Goal: Task Accomplishment & Management: Use online tool/utility

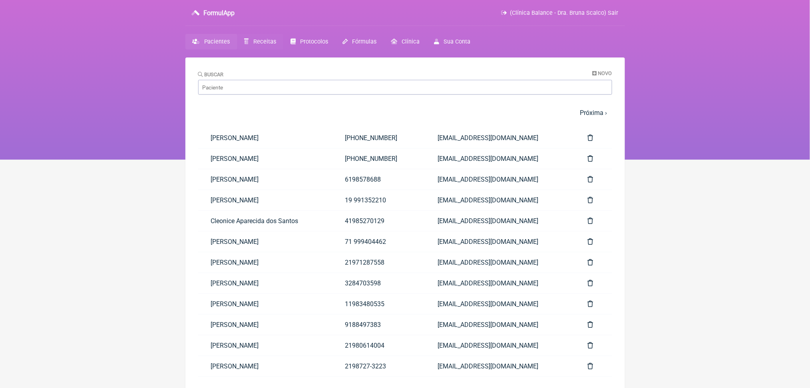
click at [272, 45] on span "Receitas" at bounding box center [264, 41] width 23 height 7
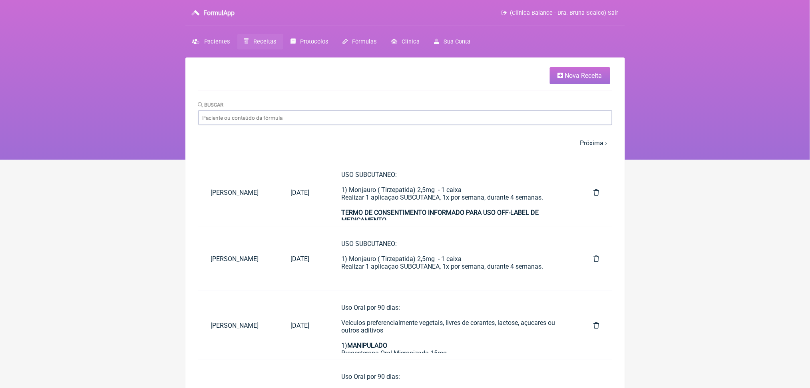
click at [652, 109] on nav "FormulApp (Clínica Balance - Dra. Bruna Scalco) Sair [GEOGRAPHIC_DATA] Receitas…" at bounding box center [405, 80] width 810 height 160
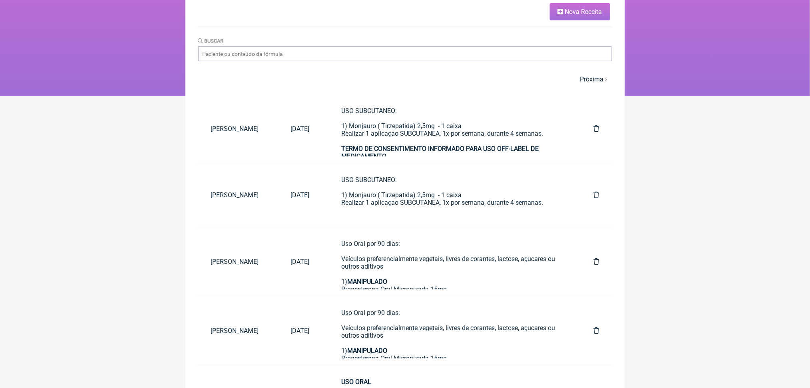
scroll to position [42, 0]
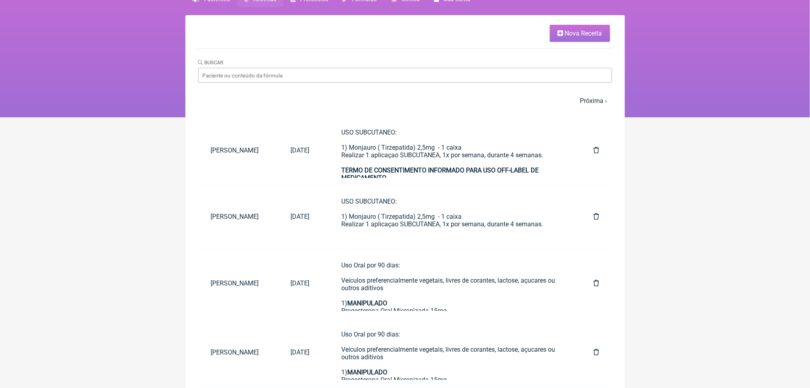
click at [577, 49] on ul "Nova Receita" at bounding box center [405, 37] width 414 height 24
click at [574, 42] on link "Nova Receita" at bounding box center [580, 33] width 60 height 17
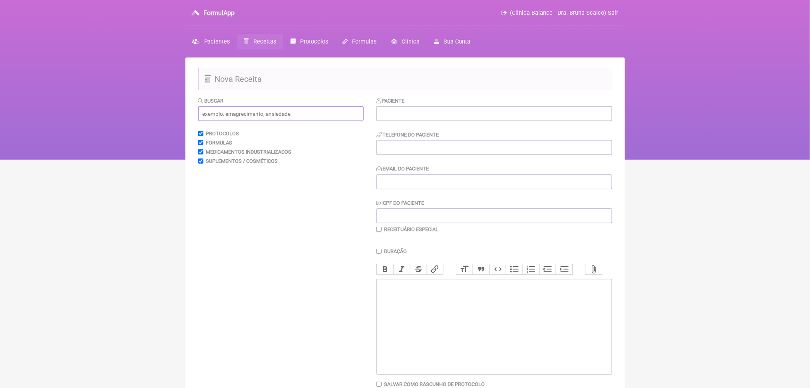
click at [332, 121] on input "text" at bounding box center [280, 113] width 165 height 15
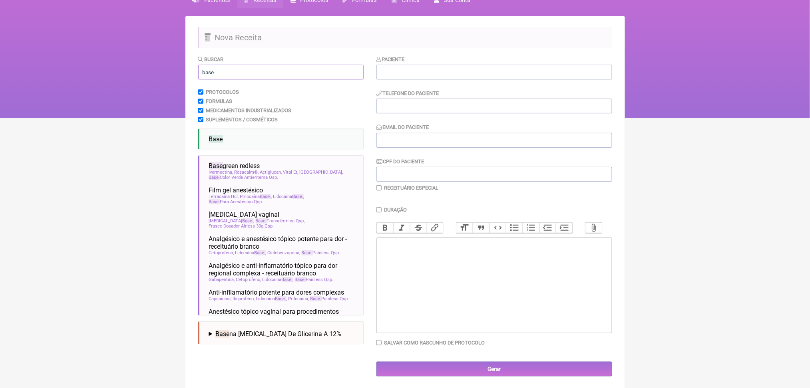
scroll to position [43, 0]
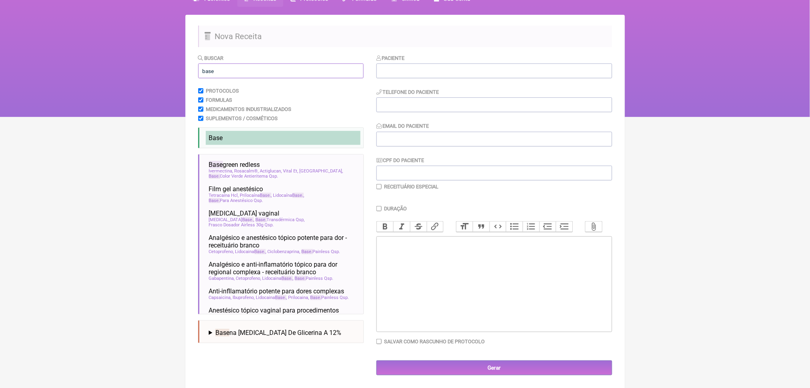
type input "base"
click at [256, 145] on li "Base" at bounding box center [283, 138] width 155 height 14
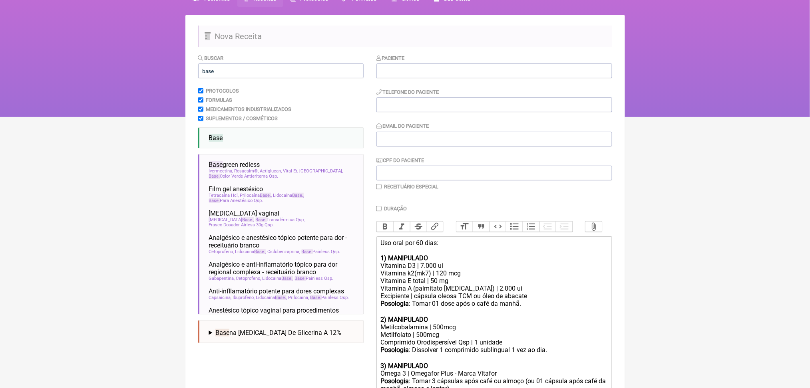
click at [431, 270] on div "Vitamina D3 | 7.000 ui" at bounding box center [493, 266] width 227 height 8
type trix-editor "<div>Uso oral por 60 dias:<br><br><strong>1) MANIPULADO</strong></div><div>Vita…"
copy div "|"
click at [280, 78] on input "base" at bounding box center [280, 71] width 165 height 15
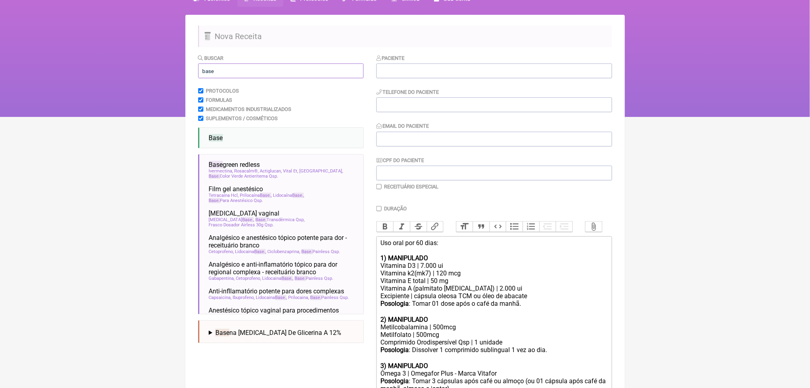
click at [280, 78] on input "base" at bounding box center [280, 71] width 165 height 15
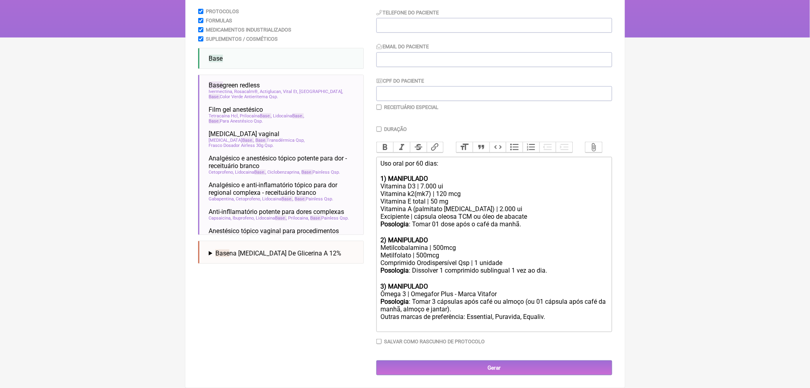
scroll to position [202, 0]
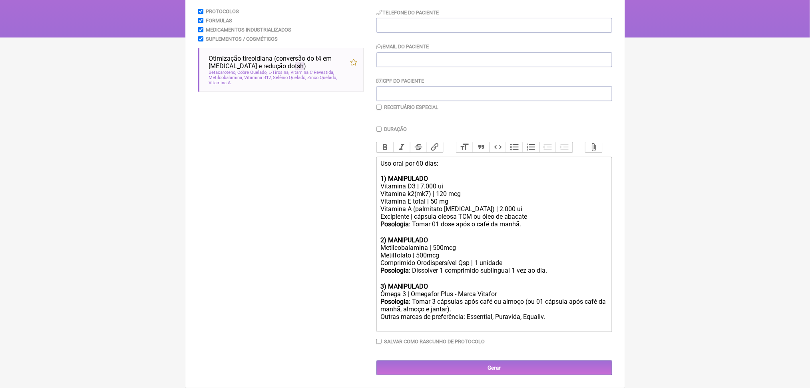
type input "tsh"
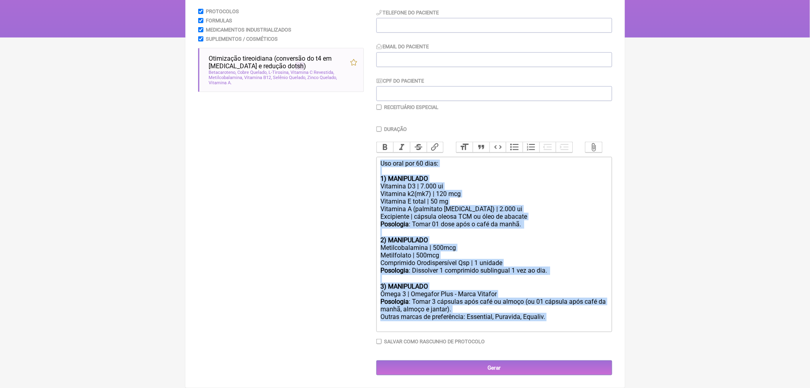
drag, startPoint x: 593, startPoint y: 357, endPoint x: 375, endPoint y: 143, distance: 305.7
click at [375, 143] on form "Buscar tsh Protocolos Formulas Medicamentos Industrializados Suplementos / Cosm…" at bounding box center [405, 174] width 414 height 401
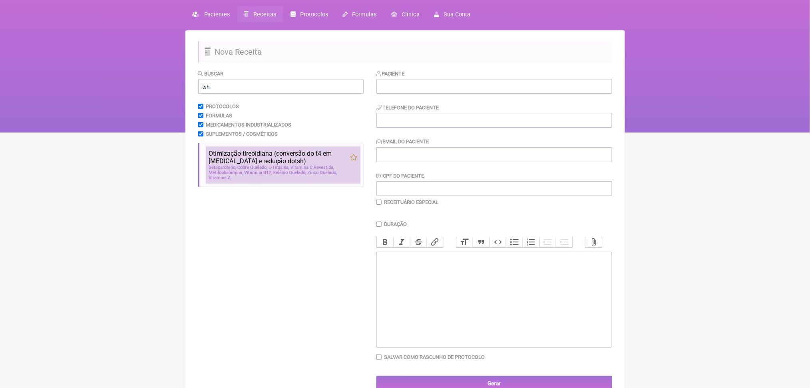
click at [250, 165] on span "Otimização tireoidiana (conversão do t4 em [MEDICAL_DATA] e redução do tsh )" at bounding box center [279, 157] width 141 height 15
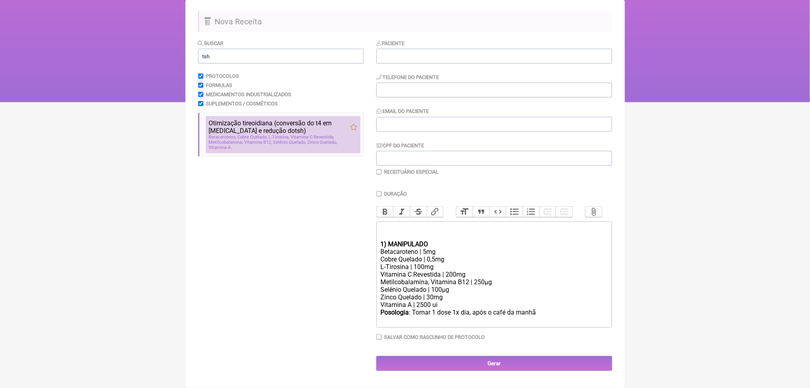
scroll to position [161, 0]
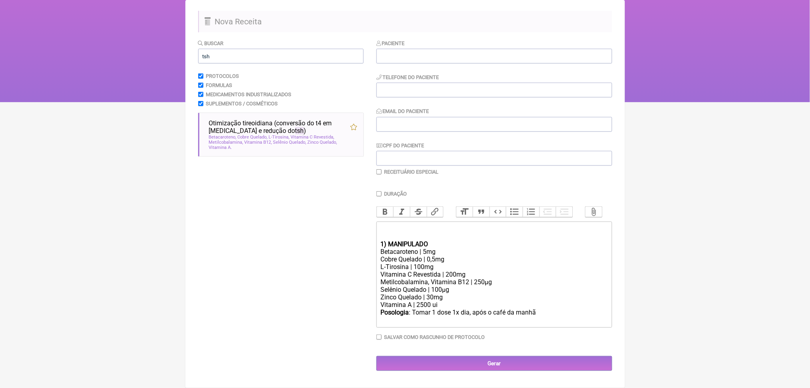
click at [421, 256] on div "Cobre Quelado | 0,5mg" at bounding box center [493, 260] width 227 height 8
click at [433, 263] on div "L-Tirosina | 100mg" at bounding box center [493, 267] width 227 height 8
click at [452, 271] on div "Vitamina C Revestida | 200mg" at bounding box center [493, 275] width 227 height 8
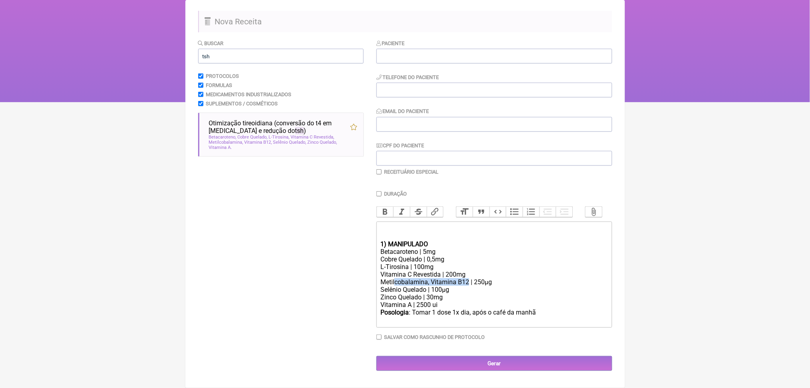
drag, startPoint x: 405, startPoint y: 260, endPoint x: 495, endPoint y: 262, distance: 89.5
click at [495, 278] on div "Metilcobalamina, Vitamina B12 | 250µg" at bounding box center [493, 282] width 227 height 8
click at [441, 278] on div "Metilfolato | 250µg" at bounding box center [493, 282] width 227 height 8
click at [448, 286] on div "Selênio Quelado | 100µg" at bounding box center [493, 290] width 227 height 8
click at [446, 294] on div "Zinco Quelado | 30mg" at bounding box center [493, 298] width 227 height 8
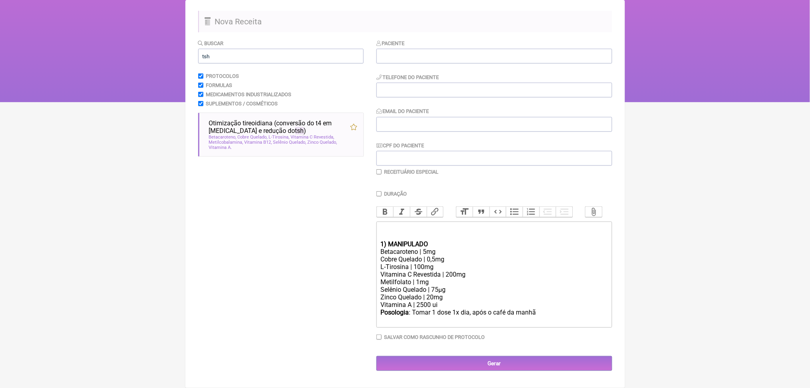
click at [411, 301] on div "Vitamina A | 2500 ui" at bounding box center [493, 305] width 227 height 8
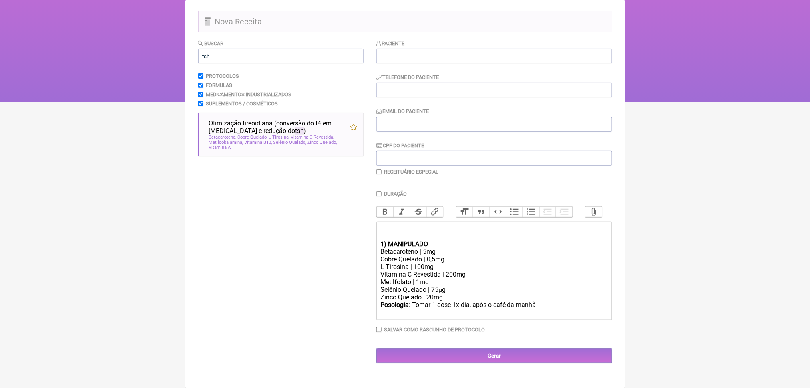
click at [469, 271] on div "Vitamina C Revestida | 200mg" at bounding box center [493, 275] width 227 height 8
drag, startPoint x: 476, startPoint y: 299, endPoint x: 498, endPoint y: 302, distance: 21.8
click at [498, 302] on div "Posologia : Tomar 1 dose 1x dia, após o café da manhã ㅤ" at bounding box center [493, 309] width 227 height 16
click at [554, 302] on div "Posologia : Tomar 1 dose após o café da manhã ㅤ" at bounding box center [493, 309] width 227 height 16
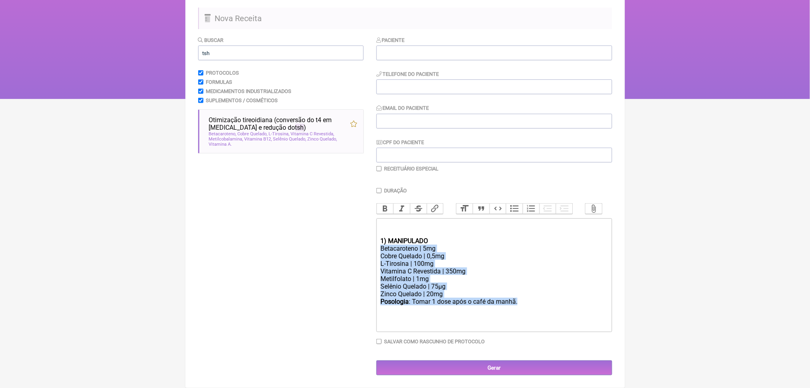
drag, startPoint x: 561, startPoint y: 288, endPoint x: 373, endPoint y: 217, distance: 201.1
click at [373, 217] on form "Buscar tsh Protocolos Formulas Medicamentos Industrializados Suplementos / Cosm…" at bounding box center [405, 206] width 414 height 340
copy trix-editor "Betacaroteno | 5mg Cobre Quelado | 0,5mg L-Tirosina | 100mg Vitamina C Revestid…"
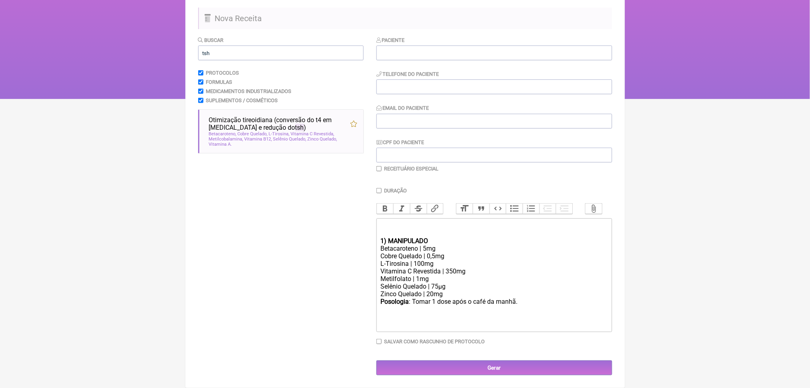
scroll to position [144, 0]
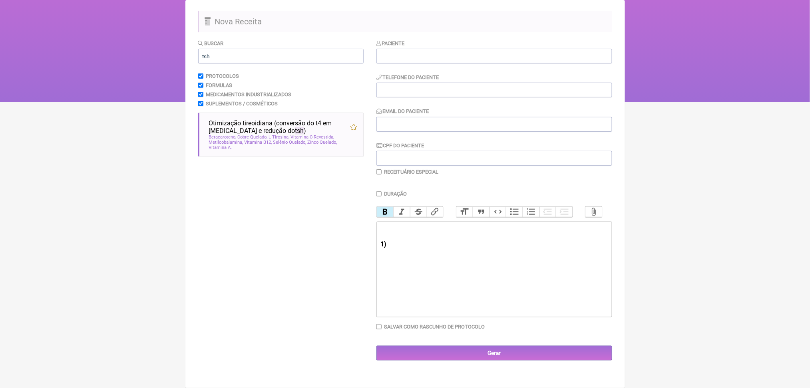
type trix-editor "<div><br></div><div>&nbsp;<br>ㅤ<br><br></div>"
click at [285, 216] on div "Buscar tsh Protocolos Formulas Medicamentos Industrializados Suplementos / Cosm…" at bounding box center [280, 200] width 165 height 322
click at [250, 49] on input "tsh" at bounding box center [280, 56] width 165 height 15
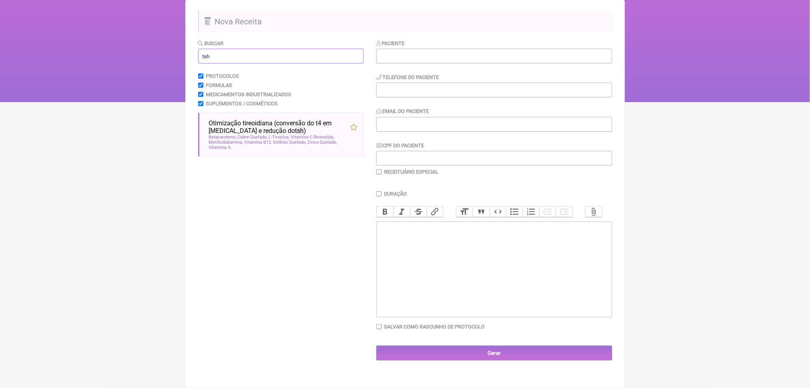
click at [250, 49] on input "tsh" at bounding box center [280, 56] width 165 height 15
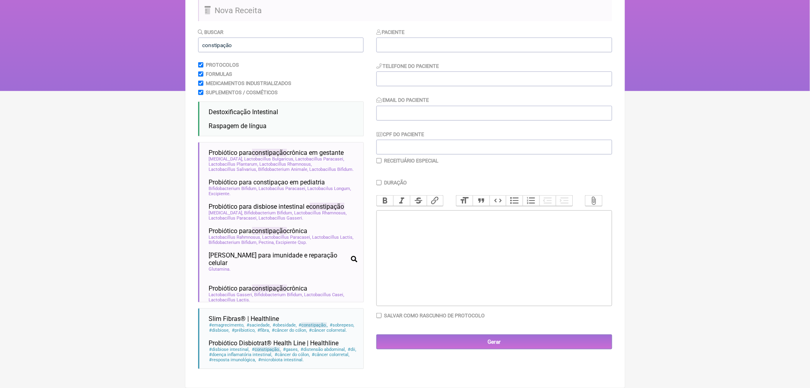
click at [103, 91] on html "FormulApp (Clínica Balance - Dra. Bruna Scalco) Sair [GEOGRAPHIC_DATA] Receitas…" at bounding box center [405, 11] width 810 height 160
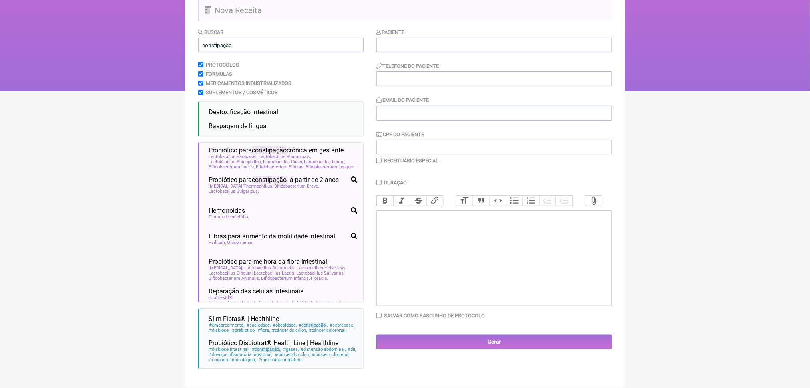
scroll to position [0, 0]
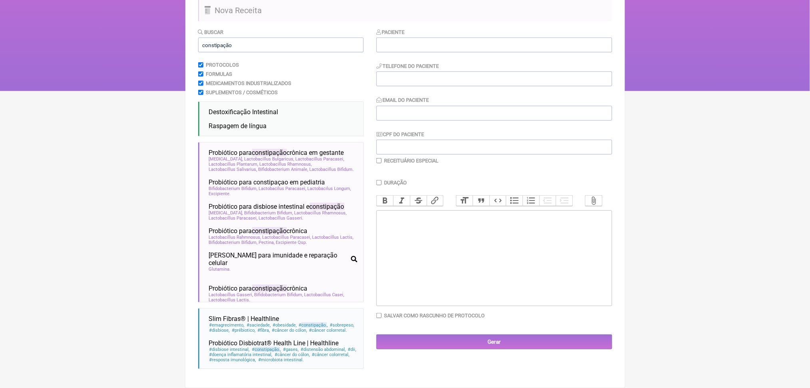
click at [112, 91] on html "FormulApp (Clínica Balance - Dra. Bruna Scalco) Sair [GEOGRAPHIC_DATA] Receitas…" at bounding box center [405, 11] width 810 height 160
click at [247, 46] on input "constipação" at bounding box center [280, 45] width 165 height 15
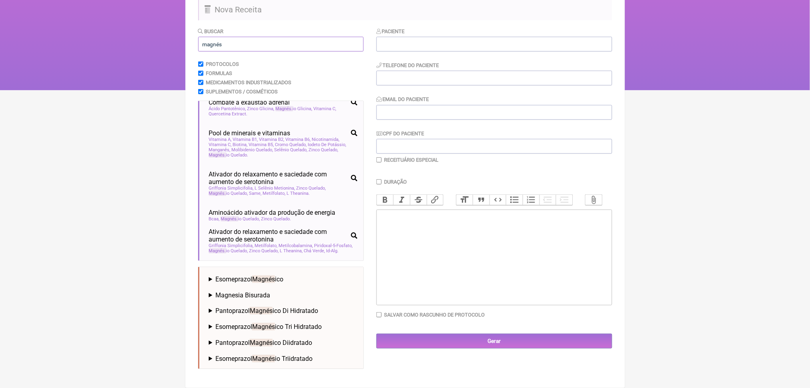
scroll to position [182, 0]
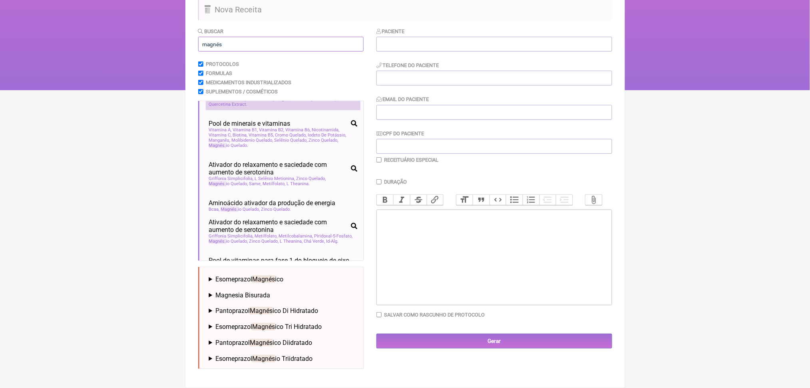
type input "magnés"
click at [286, 97] on span "Combate à exaustão adrenal" at bounding box center [249, 93] width 81 height 8
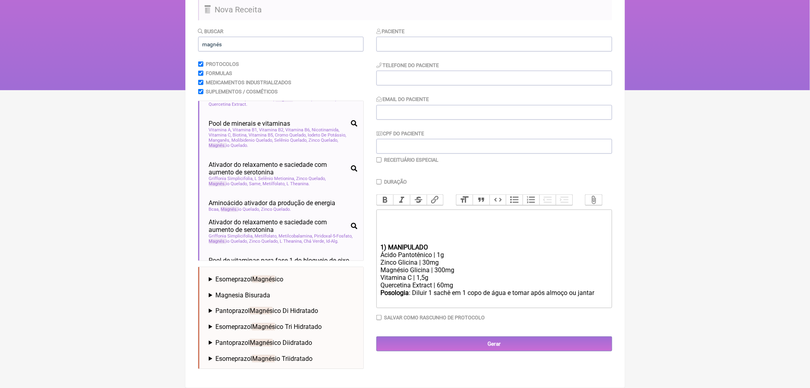
scroll to position [138, 0]
click at [432, 238] on div "ㅤ" at bounding box center [493, 232] width 227 height 24
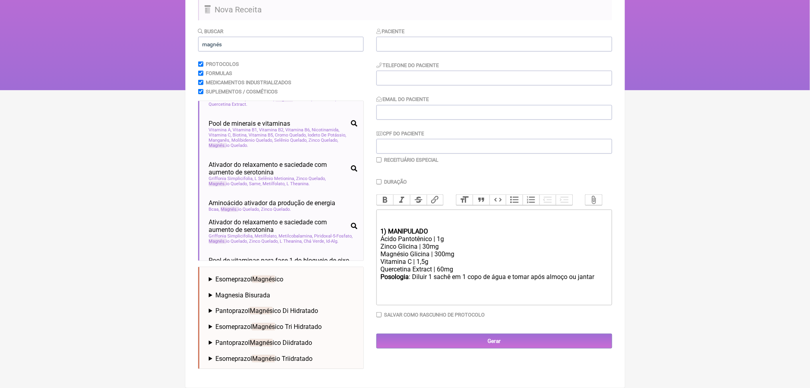
click at [409, 257] on div "Magnésio Glicina | 300mg" at bounding box center [493, 254] width 227 height 8
click at [403, 250] on div "Zinco Glicina | 30mg" at bounding box center [493, 247] width 227 height 8
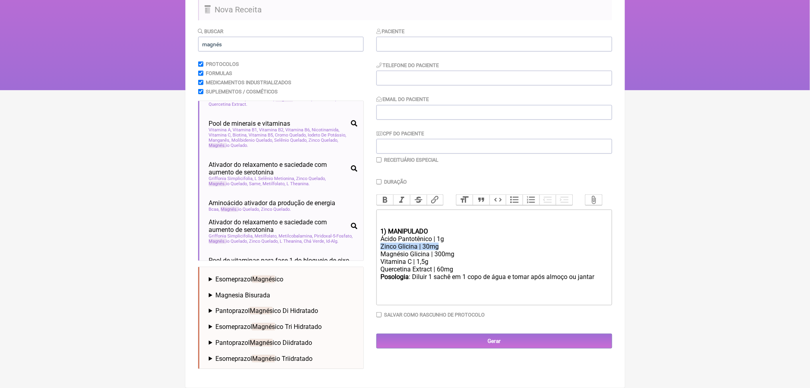
click at [403, 250] on div "Zinco Glicina | 30mg" at bounding box center [493, 247] width 227 height 8
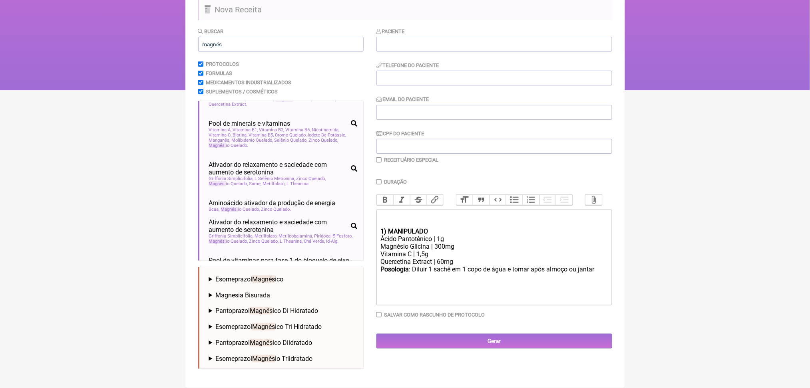
click at [414, 258] on div "Vitamina C | 1,5g" at bounding box center [493, 254] width 227 height 8
click at [414, 258] on div "Quercetina Extract | 60mg" at bounding box center [493, 254] width 227 height 8
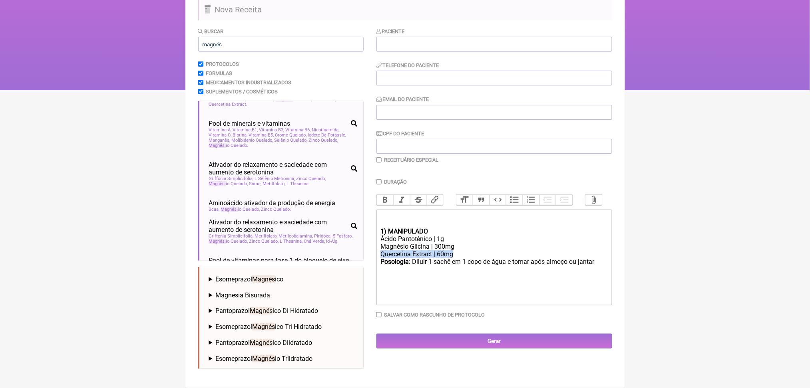
click at [414, 258] on div "Quercetina Extract | 60mg" at bounding box center [493, 254] width 227 height 8
click at [458, 241] on div "Ácido Pantotênico | 1g" at bounding box center [493, 239] width 227 height 8
drag, startPoint x: 427, startPoint y: 268, endPoint x: 461, endPoint y: 282, distance: 37.5
click at [461, 274] on div "Posologia : Diluir 1 sachê em 1 copo de água e tomar após almoço ou jantar ㅤ" at bounding box center [493, 266] width 227 height 16
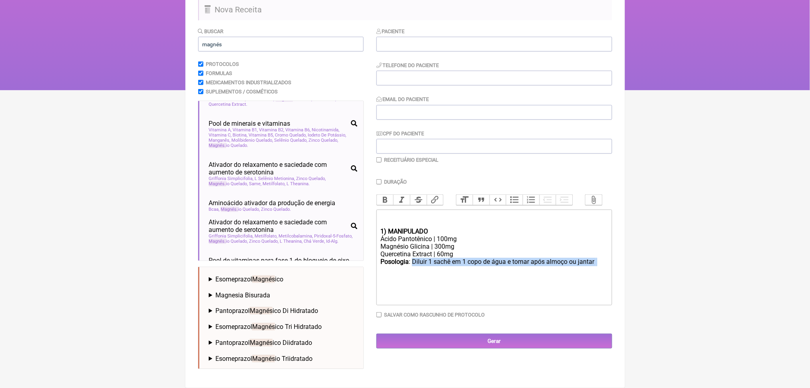
drag, startPoint x: 425, startPoint y: 274, endPoint x: 471, endPoint y: 291, distance: 49.7
click at [471, 274] on div "Posologia : Diluir 1 sachê em 1 copo de água e tomar após almoço ou jantar ㅤ" at bounding box center [493, 266] width 227 height 16
click at [457, 258] on div "Quercetina Extract | 60mg" at bounding box center [493, 254] width 227 height 8
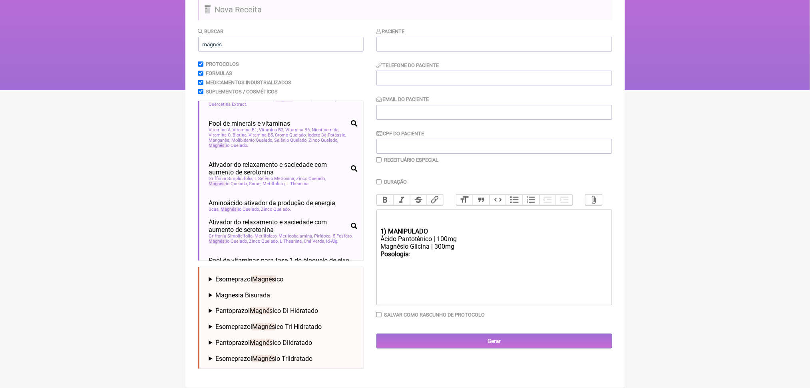
click at [434, 250] on div "Magnésio Glicina | 300mg" at bounding box center [493, 247] width 227 height 8
click at [414, 242] on div "Ácido Pantotênico | 100mg" at bounding box center [493, 239] width 227 height 8
type trix-editor "<div><br></div><div>&nbsp;<br><strong>1) MANIPULADO</strong></div><div>Ácido pa…"
click at [455, 250] on div "Magnésio citrato | 300mg" at bounding box center [493, 247] width 227 height 8
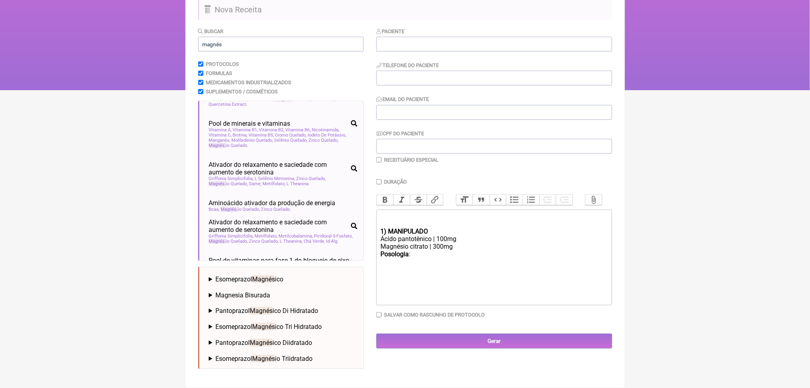
click at [165, 55] on html "FormulApp (Clínica Balance - Dra. Bruna Scalco) Sair [GEOGRAPHIC_DATA] Receitas…" at bounding box center [405, 10] width 810 height 160
click at [234, 52] on input "magnés" at bounding box center [280, 44] width 165 height 15
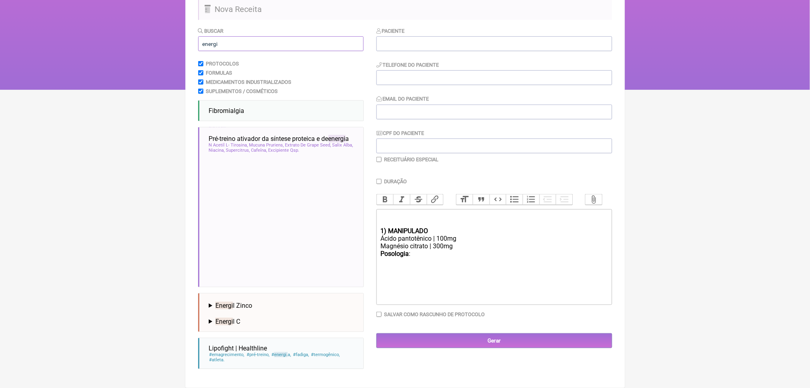
scroll to position [874, 0]
click at [264, 51] on input "energi" at bounding box center [280, 43] width 165 height 15
type input "energi"
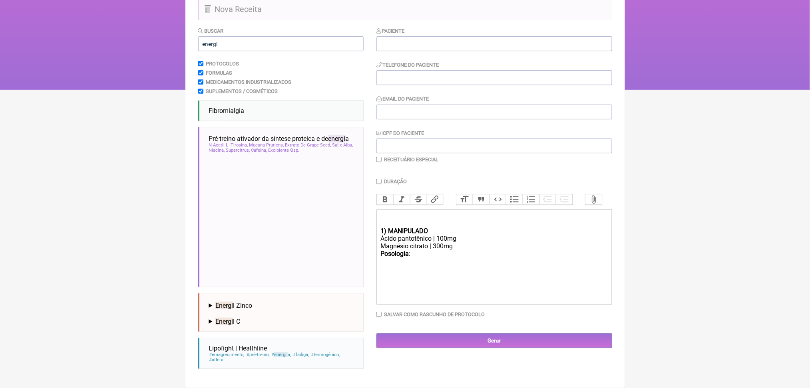
click at [444, 305] on trix-editor "1) MANIPULADO Ácido pantotênico | 100mg Magnésio citrato | 300mg Posologia :" at bounding box center [494, 257] width 236 height 96
paste trix-editor "<lo><ip><do><sitame>Consectetu</adipis> <elitse>Doei</tempor> <incidi>Utlabo et…"
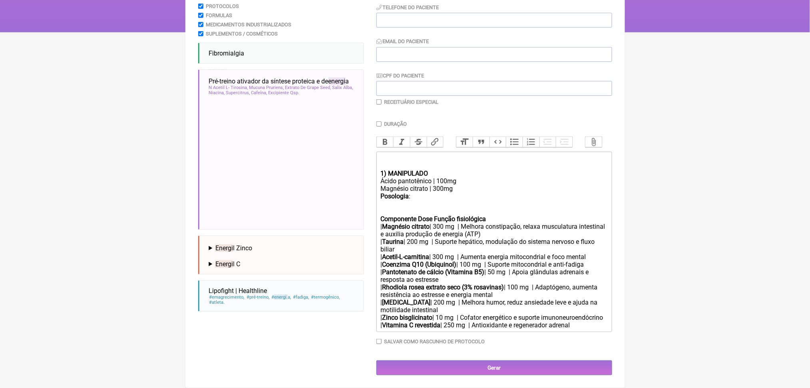
scroll to position [306, 0]
click at [486, 215] on strong "Função fisiológica" at bounding box center [460, 219] width 52 height 8
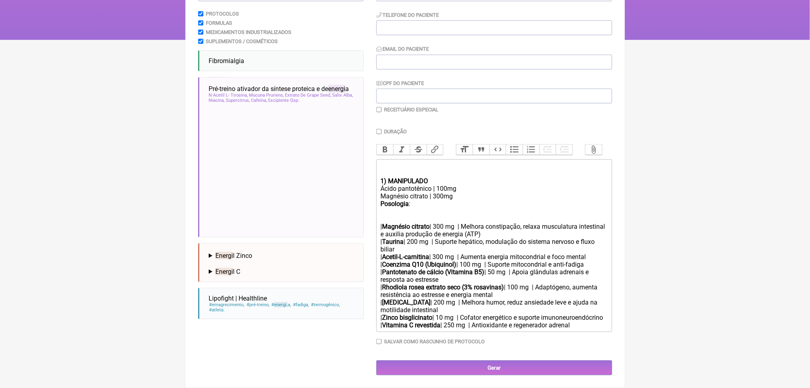
scroll to position [296, 0]
drag, startPoint x: 488, startPoint y: 132, endPoint x: 593, endPoint y: 140, distance: 105.0
click at [593, 200] on div "Posologia : | Magnésio citrato | 300 mg | Melhora constipação, relaxa musculatu…" at bounding box center [493, 264] width 227 height 129
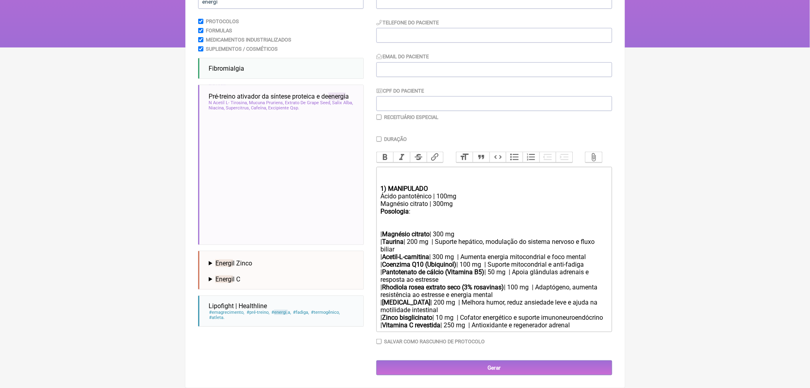
scroll to position [286, 0]
drag, startPoint x: 456, startPoint y: 152, endPoint x: 494, endPoint y: 161, distance: 39.5
click at [494, 208] on div "Posologia : | Magnésio citrato | 300 mg | Taurina | 200 mg | Suporte hepático, …" at bounding box center [493, 268] width 227 height 121
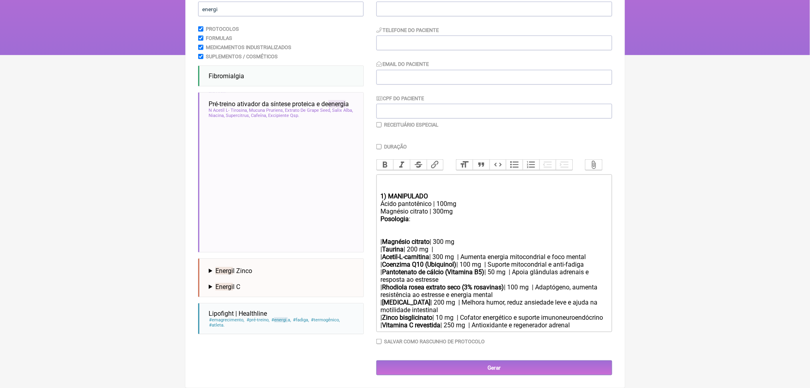
scroll to position [277, 0]
drag, startPoint x: 552, startPoint y: 211, endPoint x: 566, endPoint y: 219, distance: 16.0
click at [566, 219] on div "Posologia : | Magnésio citrato | 300 mg | Taurina | 200 mg | Acetil-L-carnitina…" at bounding box center [493, 272] width 227 height 114
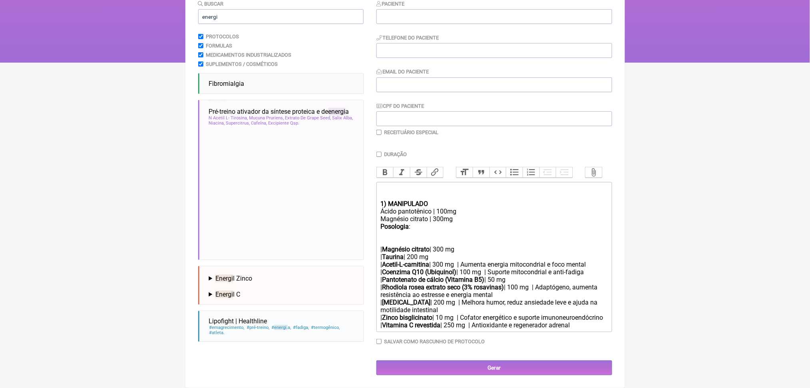
click at [426, 286] on div "Posologia : | Magnésio citrato | 300 mg | Taurina | 200 mg | Acetil-L-carnitina…" at bounding box center [493, 276] width 227 height 106
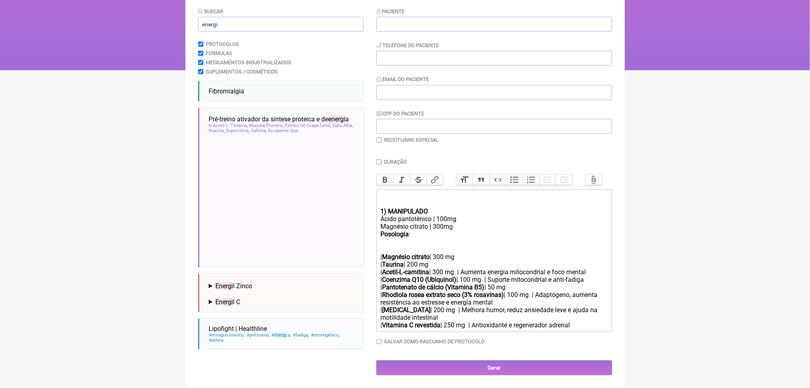
click at [426, 286] on div "Posologia : | Magnésio citrato | 300 mg | Taurina | 200 mg | Acetil-L-carnitina…" at bounding box center [493, 280] width 227 height 99
click at [429, 322] on strong "Vitamina C revestida" at bounding box center [411, 326] width 58 height 8
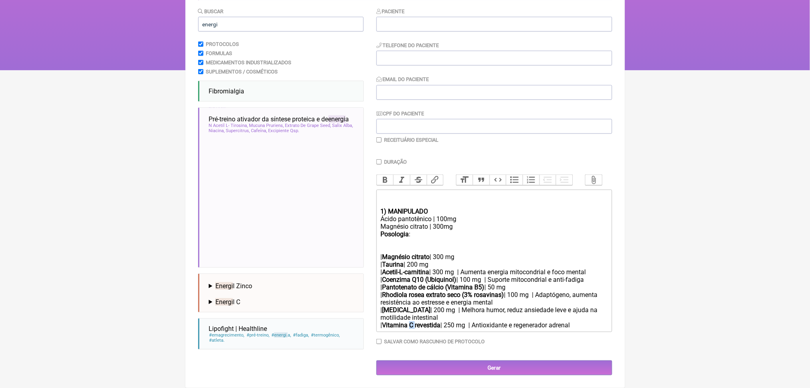
click at [429, 322] on strong "Vitamina C revestida" at bounding box center [411, 326] width 58 height 8
click at [482, 291] on strong "Rhodiola rosea extrato seco (3% rosavinas)" at bounding box center [443, 295] width 122 height 8
click at [495, 231] on div "Posologia : | Magnésio citrato | 300 mg | Taurina | 200 mg | Acetil-L-carnitina…" at bounding box center [493, 280] width 227 height 99
click at [522, 231] on div "Posologia : | Magnésio citrato | 300 mg | Taurina | 200 mg | Acetil-L-carnitina…" at bounding box center [493, 280] width 227 height 99
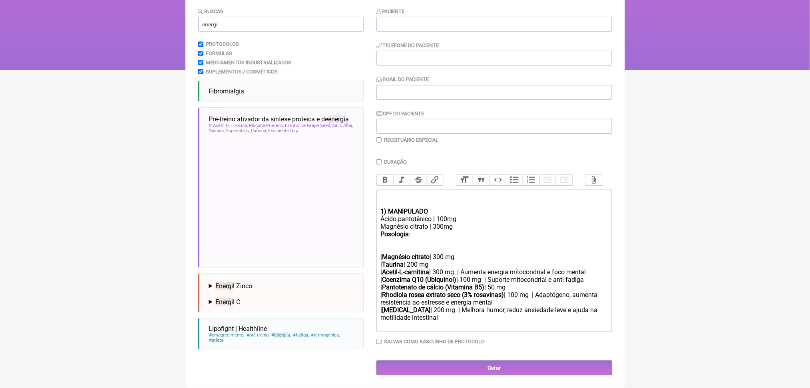
click at [503, 231] on div "Posologia : | Magnésio citrato | 300 mg | Taurina | 200 mg | Acetil-L-carnitina…" at bounding box center [493, 280] width 227 height 99
click at [484, 284] on strong "Pantotenato de cálcio (Vitamina B5)" at bounding box center [433, 288] width 102 height 8
click at [471, 284] on strong "Pantotenato de cálcio (Vitamina B5)" at bounding box center [433, 288] width 102 height 8
click at [442, 239] on div "Posologia : | Magnésio citrato | 300 mg | Taurina | 200 mg | Acetil-L-carnitina…" at bounding box center [493, 280] width 227 height 99
click at [461, 231] on div "Posologia : | Magnésio citrato | 300 mg | Taurina | 200 mg | Acetil-L-carnitina…" at bounding box center [493, 280] width 227 height 99
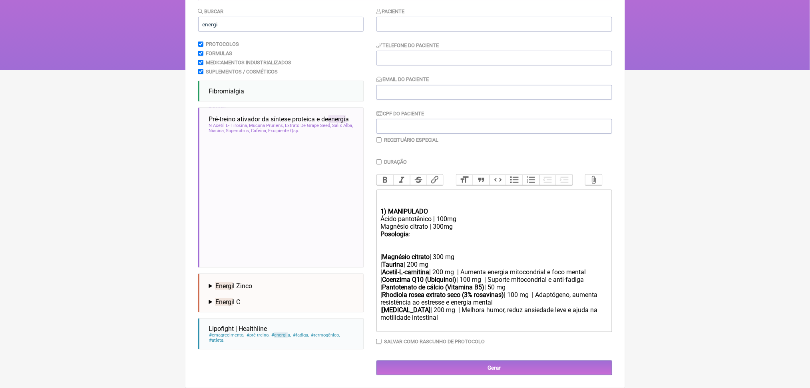
click at [432, 231] on div "Posologia : | Magnésio citrato | 300 mg | Taurina | 200 mg | Acetil-L-carnitina…" at bounding box center [493, 280] width 227 height 99
click at [433, 287] on div "Posologia : | Magnésio citrato | 300 mg | Taurina | 150 mg | Acetil-L-carnitina…" at bounding box center [493, 280] width 227 height 99
drag, startPoint x: 419, startPoint y: 284, endPoint x: 369, endPoint y: 272, distance: 51.0
click at [369, 272] on form "Buscar energi Protocolos Formulas Medicamentos Industrializados Suplementos / C…" at bounding box center [405, 191] width 414 height 368
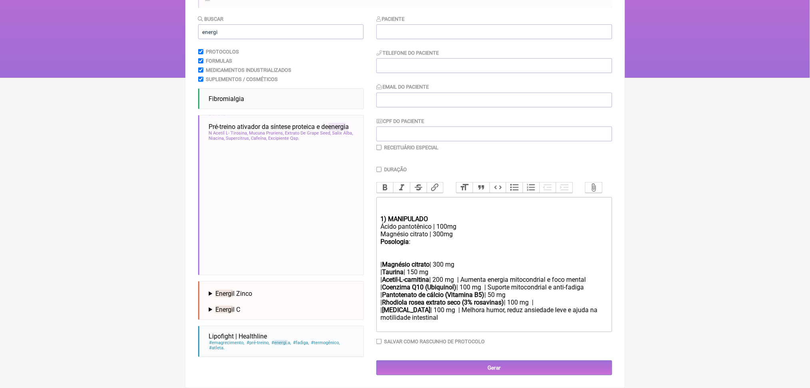
drag, startPoint x: 492, startPoint y: 231, endPoint x: 510, endPoint y: 240, distance: 20.2
click at [510, 240] on div "Posologia : | Magnésio citrato | 300 mg | Taurina | 150 mg | Acetil-L-carnitina…" at bounding box center [493, 283] width 227 height 91
click at [433, 238] on div "Posologia : | Magnésio citrato | 300 mg | Taurina | 150 mg | Acetil-L-carnitina…" at bounding box center [493, 283] width 227 height 91
click at [466, 242] on div "Posologia : | Magnésio citrato | 300 mg | Taurina | 150 mg | Acetil-L-carnitina…" at bounding box center [493, 283] width 227 height 91
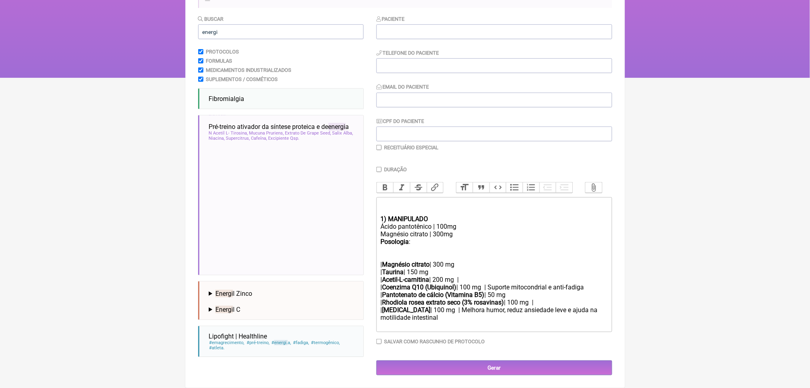
click at [429, 238] on div "Posologia : | Magnésio citrato | 300 mg | Taurina | 150 mg | Acetil-L-carnitina…" at bounding box center [493, 283] width 227 height 91
click at [390, 261] on strong "Magnésio citrato" at bounding box center [406, 265] width 48 height 8
click at [390, 268] on strong "Taurina" at bounding box center [393, 272] width 22 height 8
click at [391, 276] on strong "Acetil-L-carnitina" at bounding box center [405, 280] width 47 height 8
click at [388, 252] on div "Posologia : Magnésio citrato | 300 mg Taurina | 100 mg Acetil-L-carnitina | 200…" at bounding box center [493, 283] width 227 height 91
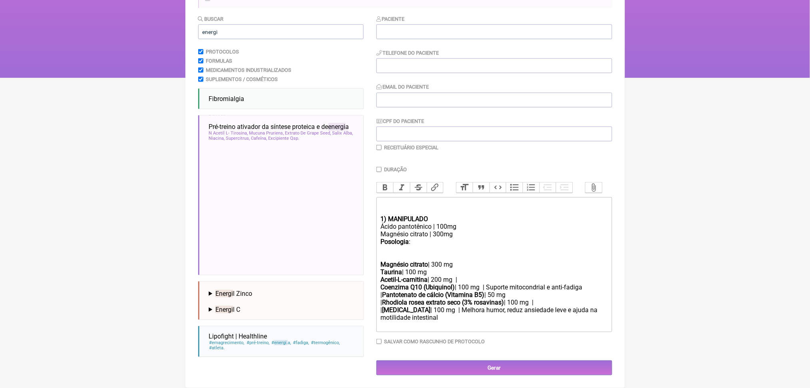
click at [391, 291] on strong "Pantotenato de cálcio (Vitamina B5)" at bounding box center [433, 295] width 102 height 8
click at [388, 282] on div "Posologia : Magnésio citrato | 300 mg Taurina | 100 mg Acetil-L-carnitina | 200…" at bounding box center [493, 283] width 227 height 91
drag, startPoint x: 449, startPoint y: 291, endPoint x: 507, endPoint y: 309, distance: 60.8
click at [507, 309] on div "Posologia : Magnésio citrato | 300 mg Taurina | 100 mg Acetil-L-carnitina | 200…" at bounding box center [493, 283] width 227 height 91
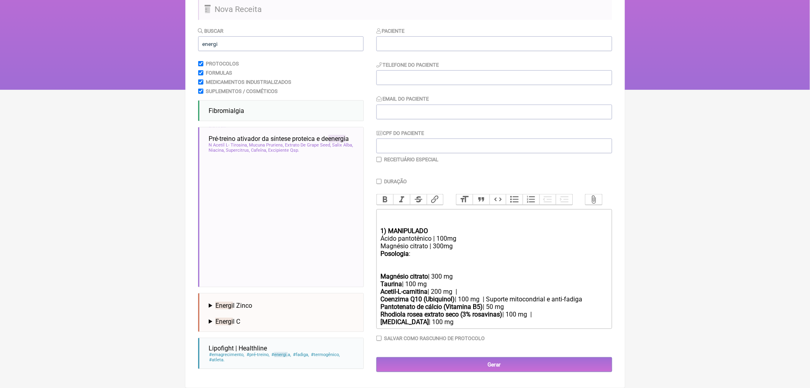
scroll to position [189, 0]
click at [576, 300] on div "Posologia : Magnésio citrato | 300 mg Taurina | 100 mg Acetil-L-carnitina | 200…" at bounding box center [493, 288] width 227 height 76
drag, startPoint x: 516, startPoint y: 271, endPoint x: 523, endPoint y: 279, distance: 10.2
click at [523, 279] on div "Posologia : Magnésio citrato | 300 mg Taurina | 100 mg Acetil-L-carnitina | 200…" at bounding box center [493, 288] width 227 height 76
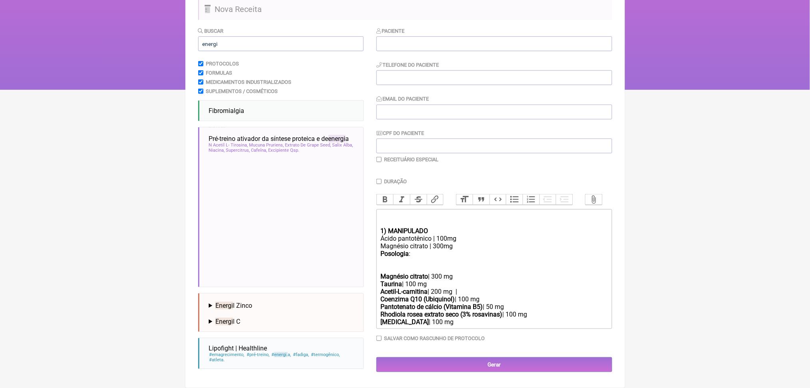
click at [458, 316] on trix-editor "1) MANIPULADO Ácido pantotênico | 100mg Magnésio citrato | 300mg Posologia : Ma…" at bounding box center [494, 269] width 236 height 120
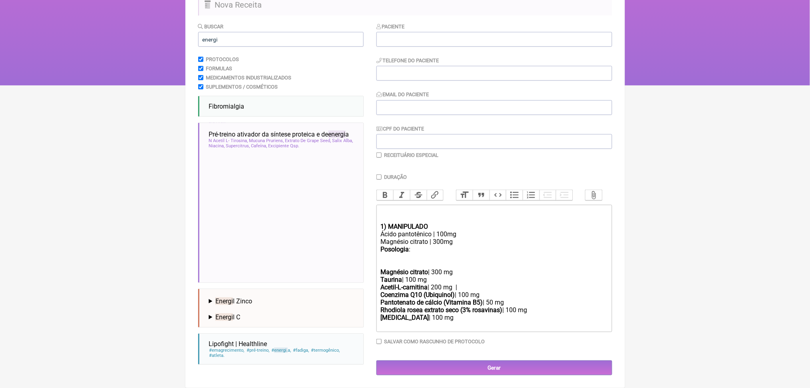
scroll to position [189, 0]
click at [450, 246] on div "Posologia : Magnésio citrato | 300 mg Taurina | 100 mg Acetil-L-carnitina | 200…" at bounding box center [493, 287] width 227 height 83
click at [443, 246] on div "Posologia : Magnésio citrato | 300 mg Taurina | 100 mg Acetil-L-carnitina | 200…" at bounding box center [493, 287] width 227 height 83
paste trix-editor "1 dose após o café da manhã&nbsp;"
click at [453, 246] on div "Posologia : tomar 0 1 dose após o café da manhã Magnésio citrato | 300 mg Tauri…" at bounding box center [493, 287] width 227 height 83
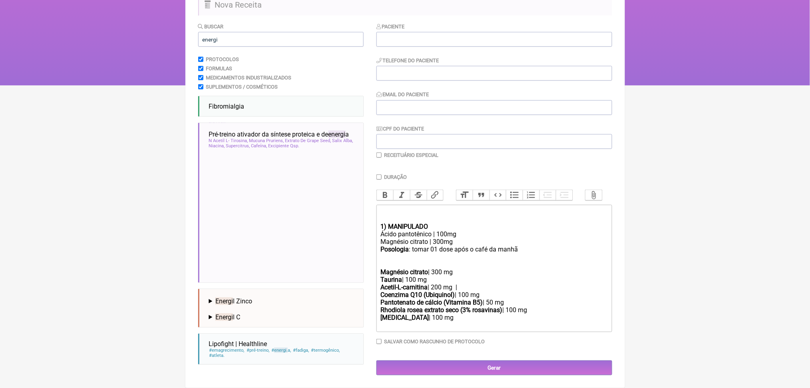
click at [523, 246] on div "Posologia : tomar 01 dose após o café da manhã Magnésio citrato | 300 mg Taurin…" at bounding box center [493, 287] width 227 height 83
copy div "Posologia : tomar 01 dose após o café da manhã"
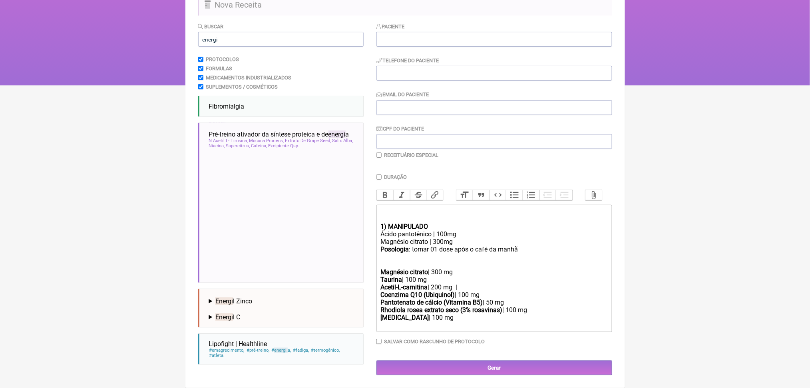
click at [439, 313] on div "Posologia : tomar 01 dose após o café da manhã Magnésio citrato | 300 mg Taurin…" at bounding box center [493, 287] width 227 height 83
paste trix-editor "strong>Posologia</strong>: tomar 01 dose após o café da manhã&nbsp;<br><"
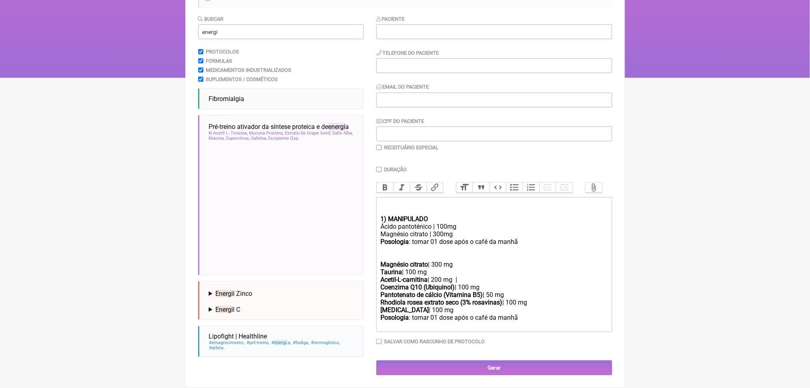
scroll to position [199, 0]
click at [563, 302] on div "Posologia : tomar 01 dose após o café da manhã Magnésio citrato | 300 mg Taurin…" at bounding box center [493, 283] width 227 height 91
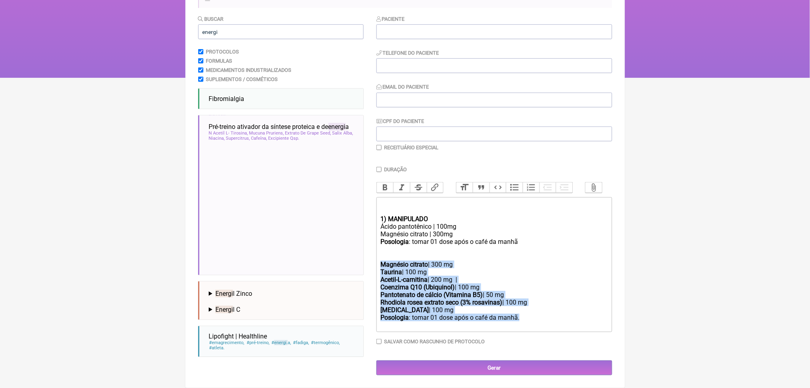
drag, startPoint x: 385, startPoint y: 233, endPoint x: 570, endPoint y: 301, distance: 197.9
click at [570, 301] on trix-editor "1) MANIPULADO Ácido pantotênico | 100mg Magnésio citrato | 300mg Posologia : to…" at bounding box center [494, 264] width 236 height 135
copy div "Magnésio citrato | 300 mg Taurina | 100 mg Acetil-L-carnitina | 200 mg | Coenzi…"
click at [553, 286] on div "Posologia : tomar 01 dose após o café da manhã Magnésio citrato | 300 mg Taurin…" at bounding box center [493, 283] width 227 height 91
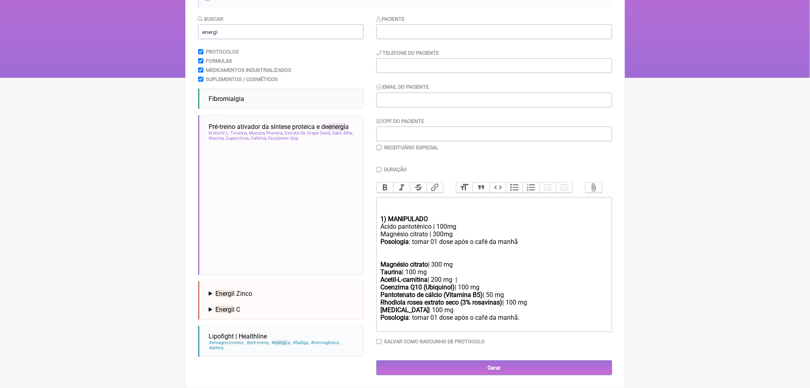
click at [464, 291] on strong "Pantotenato de cálcio (Vitamina B5)" at bounding box center [431, 295] width 102 height 8
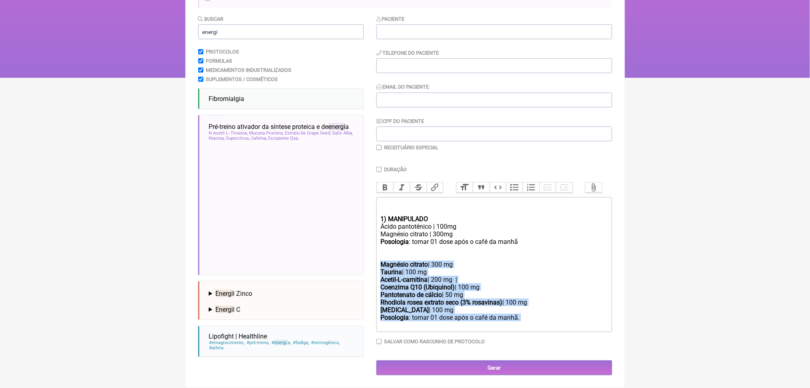
drag, startPoint x: 564, startPoint y: 304, endPoint x: 375, endPoint y: 233, distance: 201.9
click at [375, 233] on form "Buscar energi Protocolos Formulas Medicamentos Industrializados Suplementos / C…" at bounding box center [405, 195] width 414 height 361
copy div "Magnésio citrato | 300 mg Taurina | 100 mg Acetil-L-carnitina | 200 mg | Coenzi…"
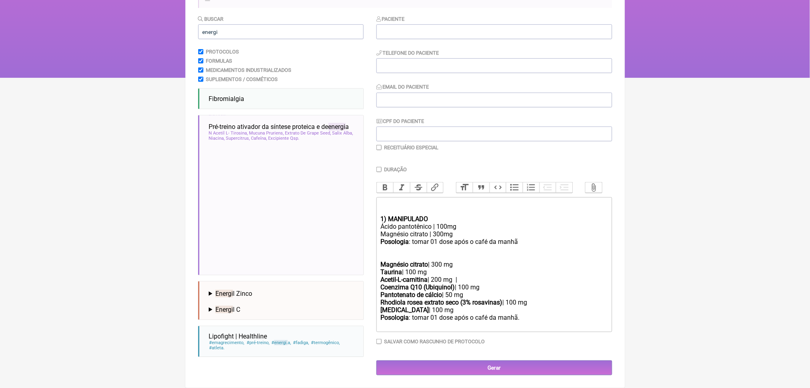
click at [423, 238] on div "Posologia : tomar 01 dose após o café da manhã Magnésio citrato | 300 mg Taurin…" at bounding box center [493, 283] width 227 height 91
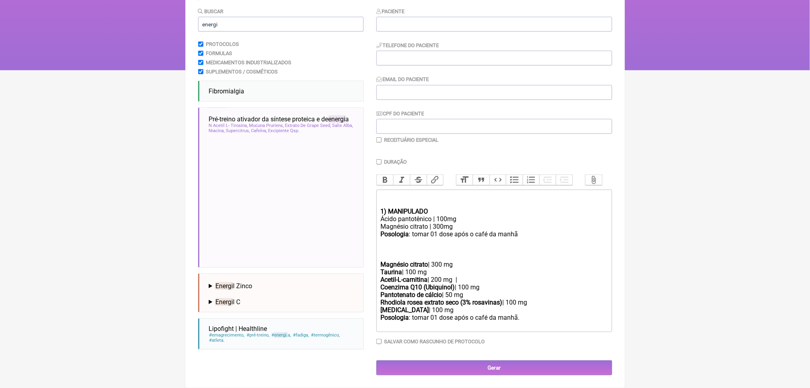
paste trix-editor "strong>Magnésio citrato</strong>&nbsp; | 300 mg <br><strong>Taurina</strong>&nb…"
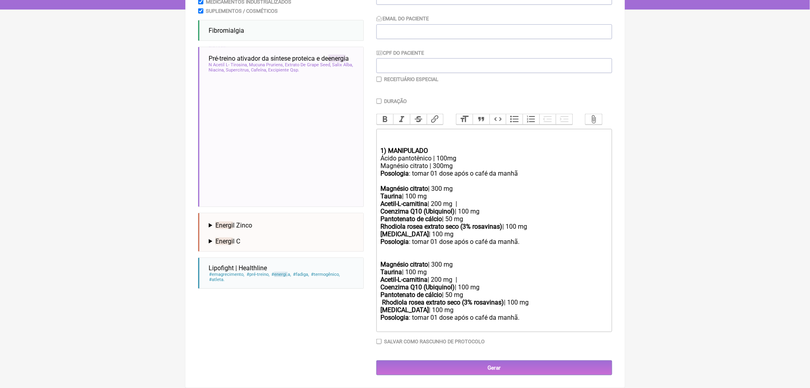
scroll to position [286, 0]
click at [572, 170] on div "Posologia : tomar 01 dose após o café da manhã Magnésio citrato | 300 mg Taurin…" at bounding box center [493, 249] width 227 height 159
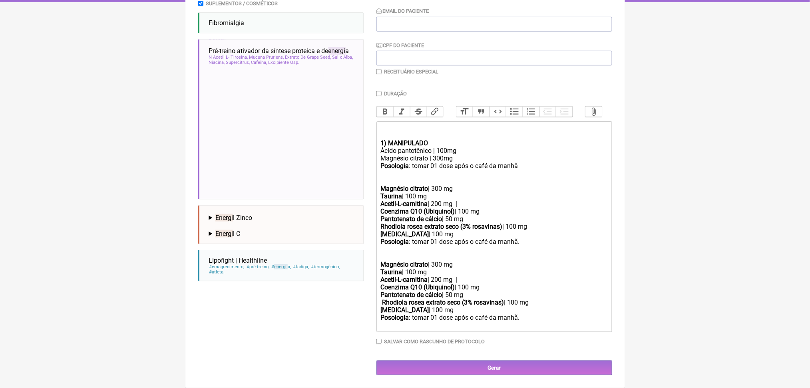
scroll to position [296, 0]
type trix-editor "<lor><ip></dol><sit>&amet;<co><adipis>0) ELITSEDDOE</tempor></inc><utl>Etdol ma…"
click at [504, 299] on strong "Rhodiola rosea extrato seco (3% rosavinas)" at bounding box center [443, 303] width 122 height 8
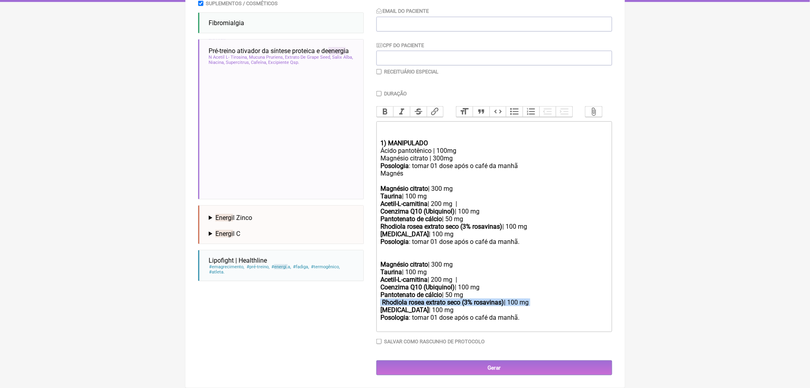
copy div "Rhodiola rosea extrato seco (3% rosavinas) | 100 mg"
